Goal: Information Seeking & Learning: Learn about a topic

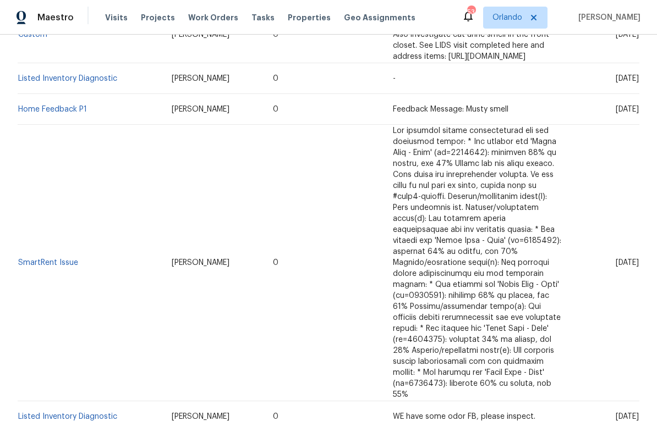
scroll to position [466, 0]
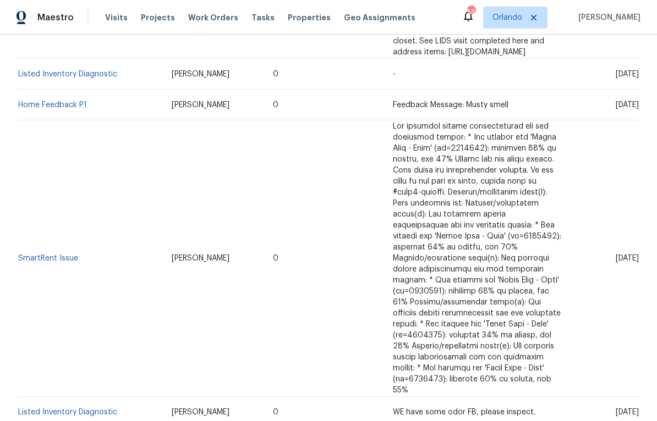
click at [393, 409] on span "WE have some odor FB, please inspect." at bounding box center [464, 413] width 142 height 8
click at [74, 409] on link "Listed Inventory Diagnostic" at bounding box center [67, 413] width 99 height 8
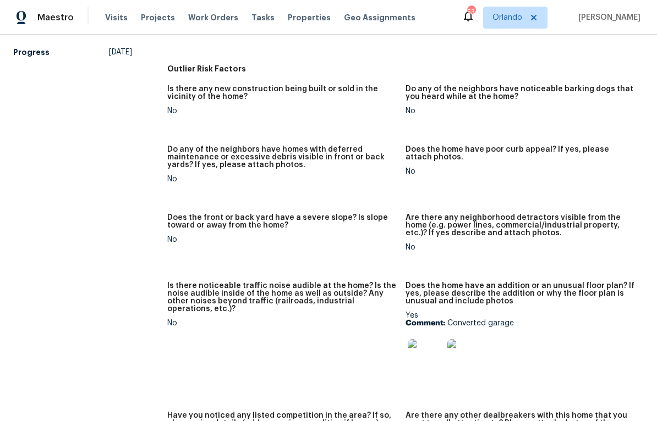
scroll to position [548, 0]
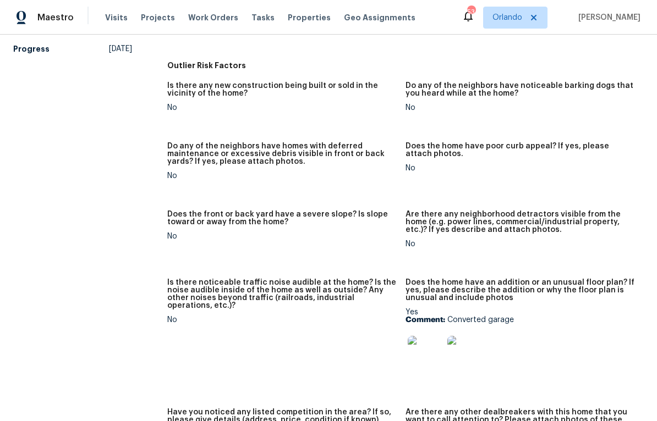
click at [436, 349] on img at bounding box center [425, 353] width 35 height 35
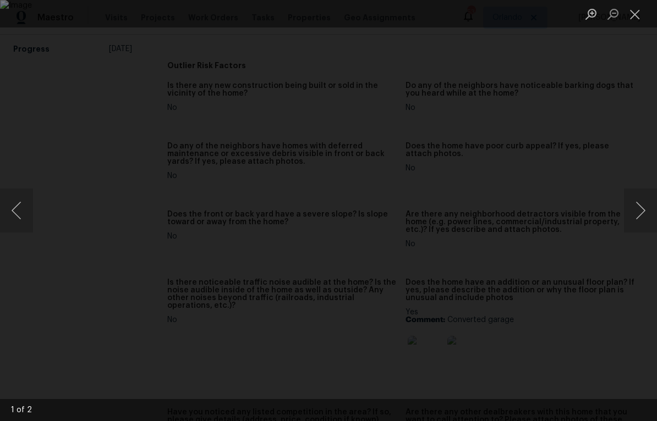
click at [638, 206] on button "Next image" at bounding box center [640, 211] width 33 height 44
click at [638, 203] on button "Next image" at bounding box center [640, 211] width 33 height 44
click at [638, 205] on button "Next image" at bounding box center [640, 211] width 33 height 44
click at [641, 202] on button "Next image" at bounding box center [640, 211] width 33 height 44
click at [636, 245] on div "Lightbox" at bounding box center [328, 210] width 657 height 421
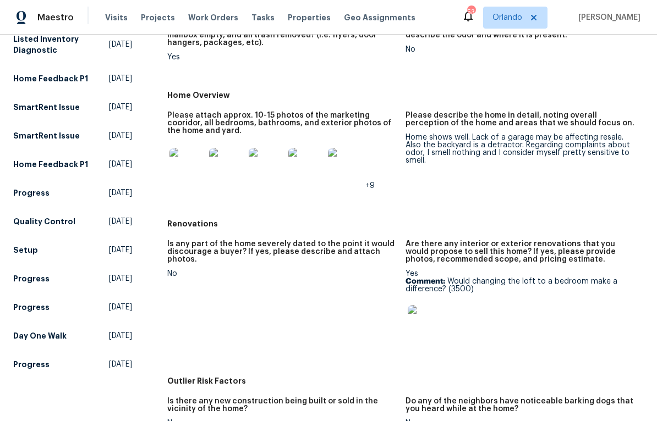
scroll to position [229, 0]
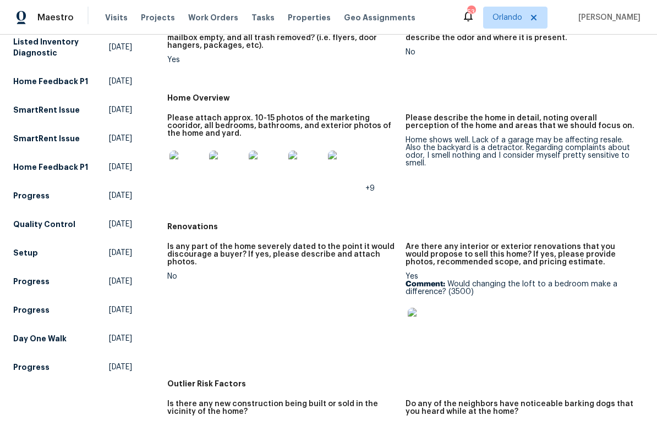
click at [180, 160] on img at bounding box center [186, 168] width 35 height 35
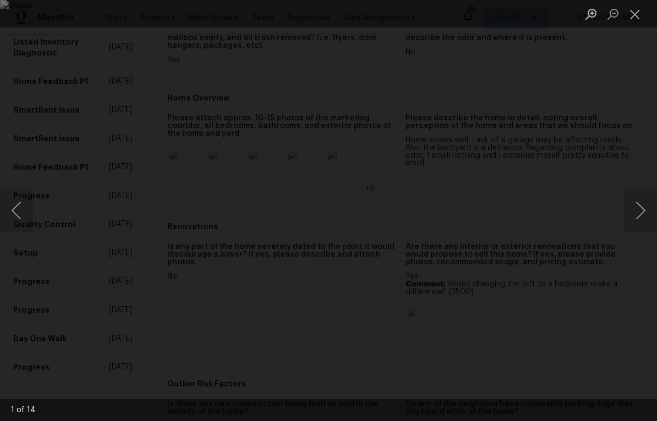
click at [639, 204] on button "Next image" at bounding box center [640, 211] width 33 height 44
click at [639, 205] on button "Next image" at bounding box center [640, 211] width 33 height 44
click at [639, 204] on button "Next image" at bounding box center [640, 211] width 33 height 44
click at [640, 198] on button "Next image" at bounding box center [640, 211] width 33 height 44
click at [638, 204] on button "Next image" at bounding box center [640, 211] width 33 height 44
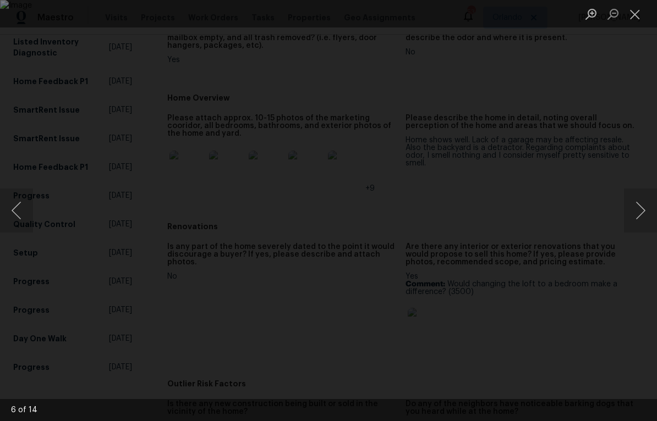
click at [638, 205] on button "Next image" at bounding box center [640, 211] width 33 height 44
click at [636, 206] on button "Next image" at bounding box center [640, 211] width 33 height 44
click at [644, 205] on button "Next image" at bounding box center [640, 211] width 33 height 44
click at [639, 208] on button "Next image" at bounding box center [640, 211] width 33 height 44
click at [645, 210] on button "Next image" at bounding box center [640, 211] width 33 height 44
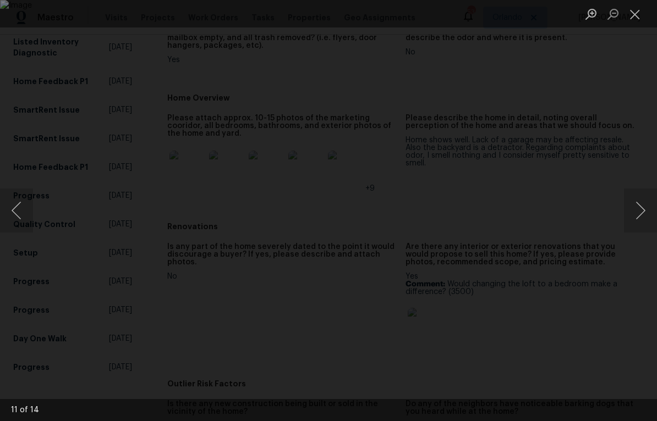
click at [646, 207] on button "Next image" at bounding box center [640, 211] width 33 height 44
click at [649, 206] on button "Next image" at bounding box center [640, 211] width 33 height 44
click at [650, 267] on div "Lightbox" at bounding box center [328, 210] width 657 height 421
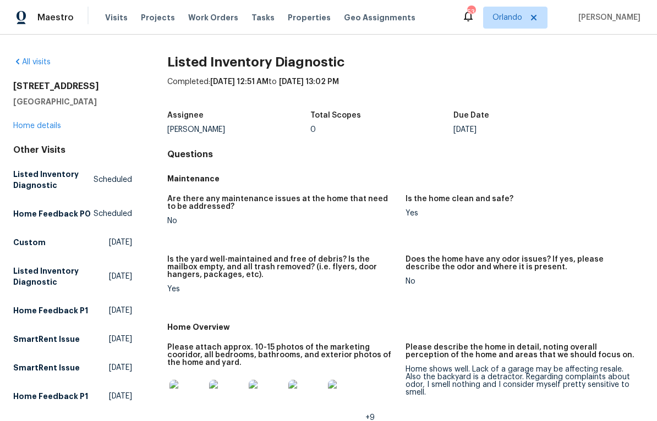
scroll to position [0, 0]
click at [47, 129] on link "Home details" at bounding box center [37, 126] width 48 height 8
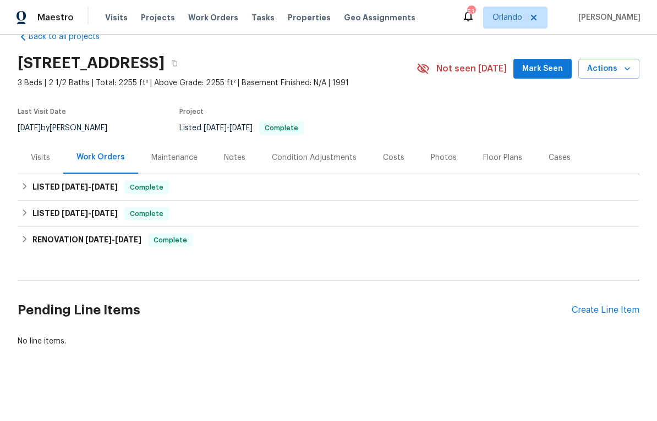
scroll to position [25, 0]
